Goal: Check status: Check status

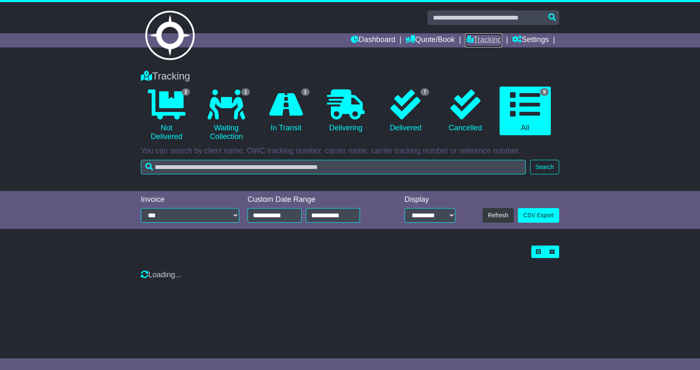
click at [476, 43] on link "Tracking" at bounding box center [483, 40] width 37 height 14
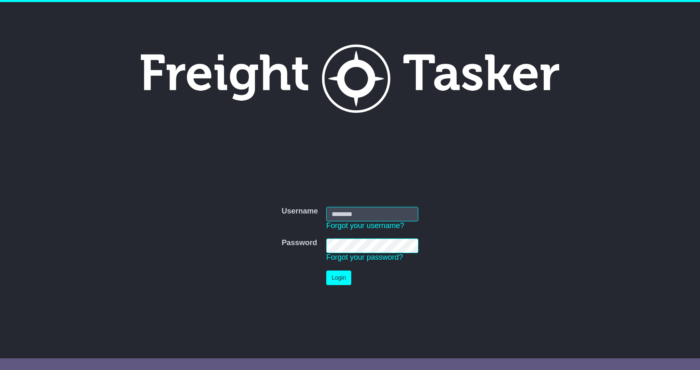
type input "**********"
click at [329, 279] on button "Login" at bounding box center [338, 278] width 25 height 15
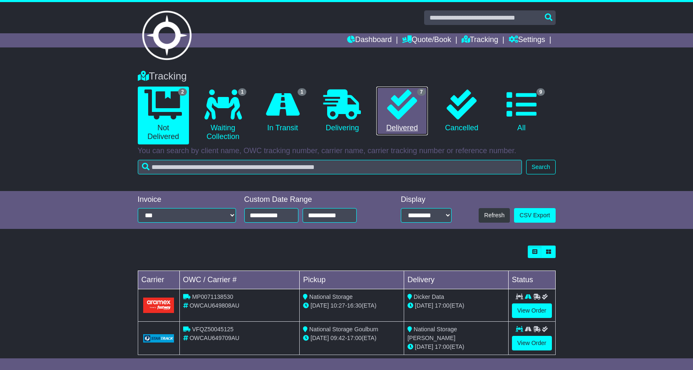
click at [410, 96] on icon at bounding box center [402, 105] width 30 height 30
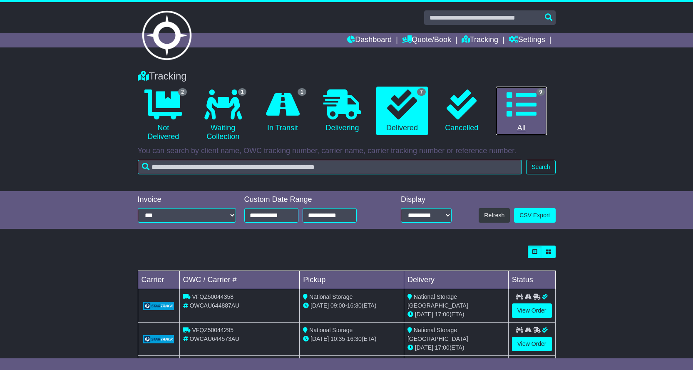
click at [520, 111] on icon at bounding box center [522, 105] width 30 height 30
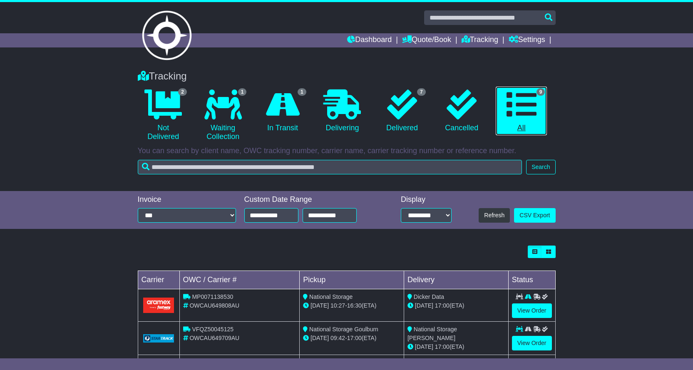
click at [512, 125] on link "9 All" at bounding box center [521, 111] width 51 height 49
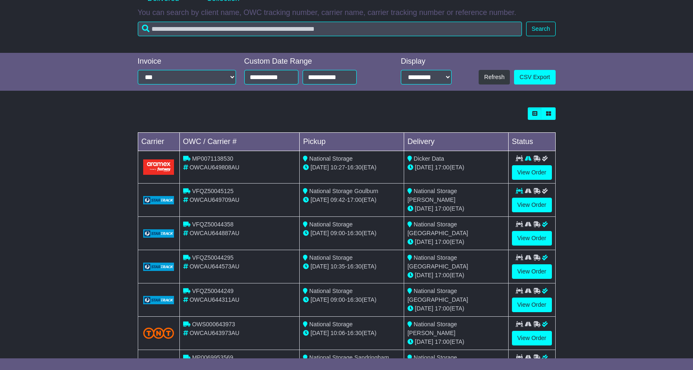
scroll to position [208, 0]
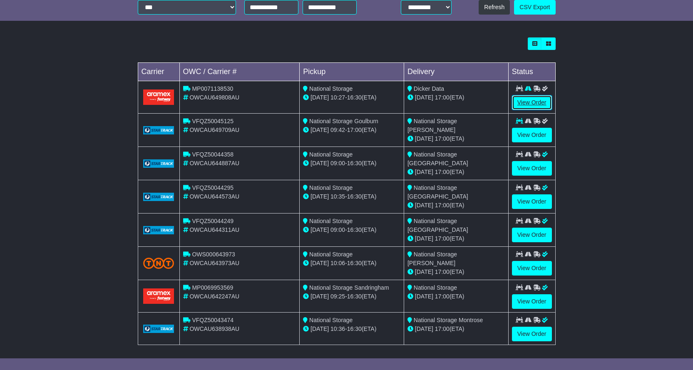
click at [538, 100] on link "View Order" at bounding box center [532, 102] width 40 height 15
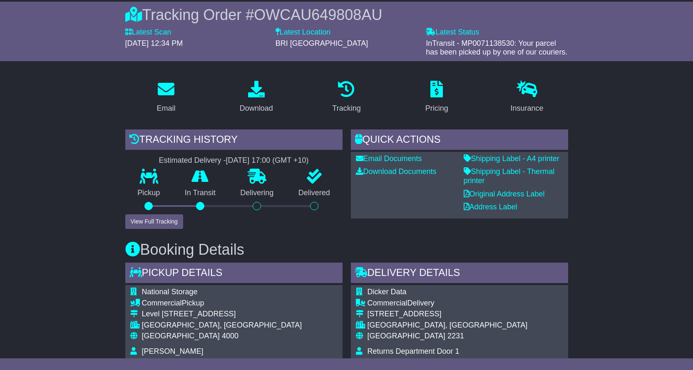
scroll to position [42, 0]
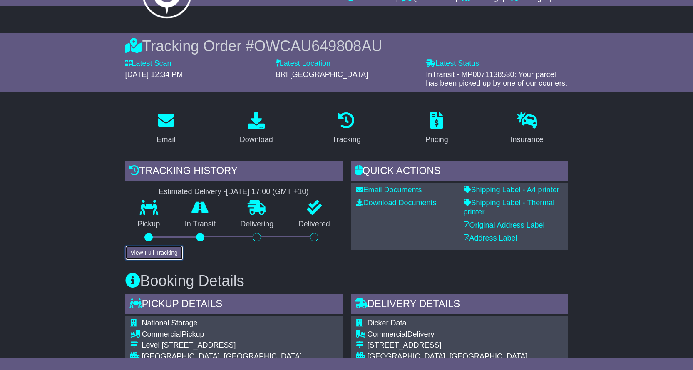
click at [172, 249] on button "View Full Tracking" at bounding box center [154, 253] width 58 height 15
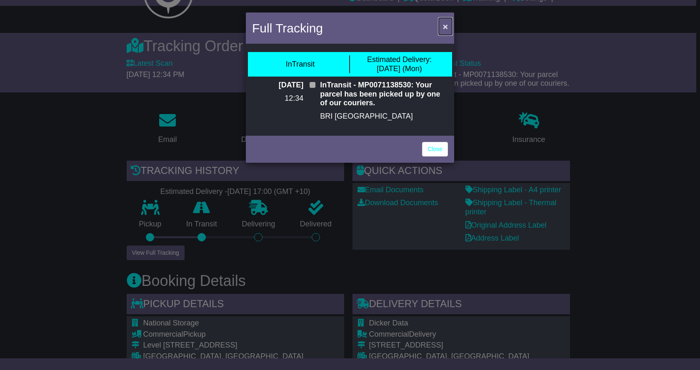
click at [443, 25] on span "×" at bounding box center [445, 27] width 5 height 10
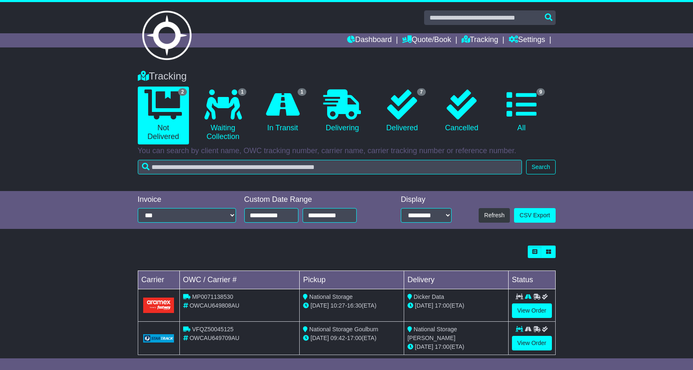
scroll to position [14, 0]
